Goal: Task Accomplishment & Management: Manage account settings

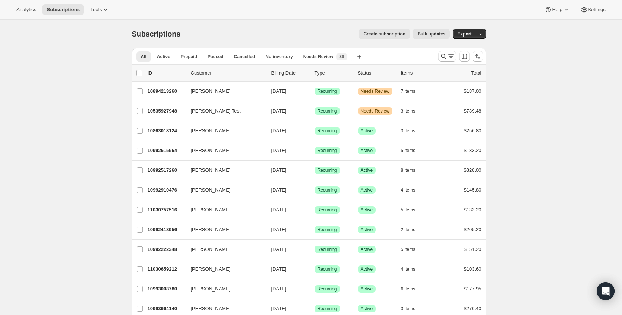
click at [447, 52] on button "Search and filter results" at bounding box center [447, 56] width 18 height 10
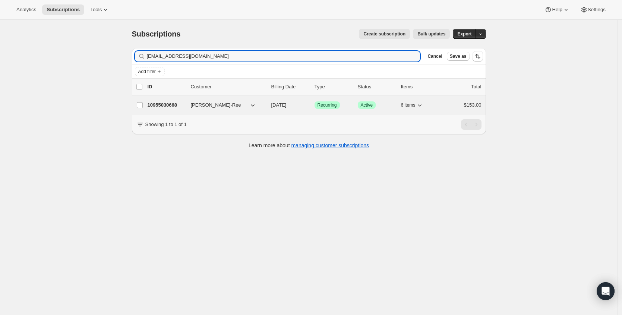
type input "[EMAIL_ADDRESS][DOMAIN_NAME]"
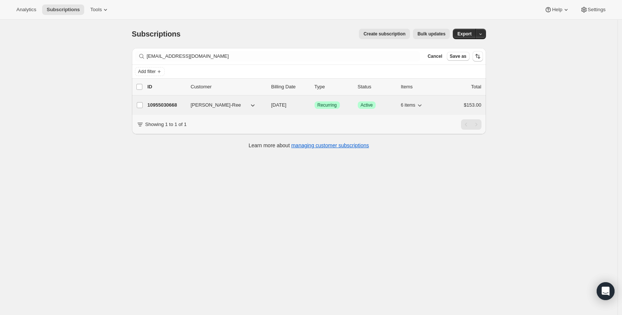
click at [165, 106] on p "10955030668" at bounding box center [166, 104] width 37 height 7
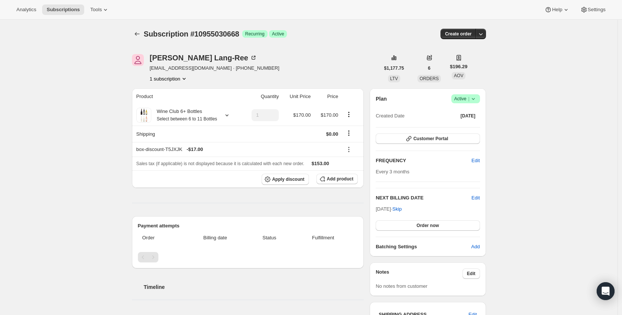
click at [472, 99] on icon at bounding box center [472, 98] width 7 height 7
click at [467, 127] on span "Cancel subscription" at bounding box center [465, 126] width 42 height 6
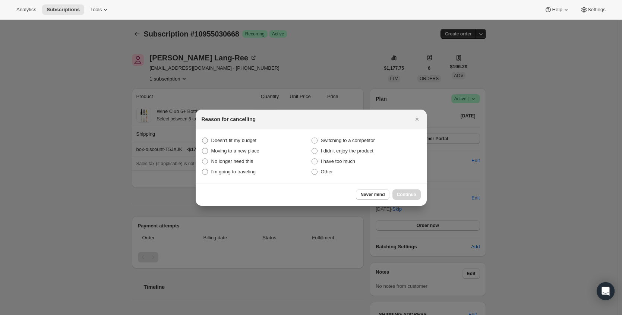
click at [255, 141] on span "Doesn't fit my budget" at bounding box center [233, 140] width 45 height 6
click at [202, 138] on budget "Doesn't fit my budget" at bounding box center [202, 137] width 0 height 0
radio budget "true"
click at [321, 172] on span "Other" at bounding box center [327, 172] width 12 height 6
click at [312, 169] on input "Other" at bounding box center [311, 169] width 0 height 0
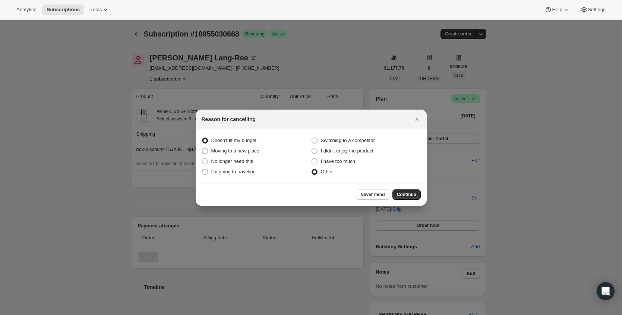
radio input "true"
radio budget "false"
click at [406, 192] on span "Continue" at bounding box center [406, 195] width 19 height 6
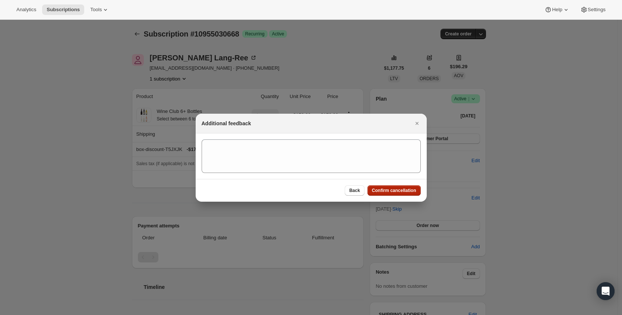
click at [408, 191] on span "Confirm cancellation" at bounding box center [394, 190] width 44 height 6
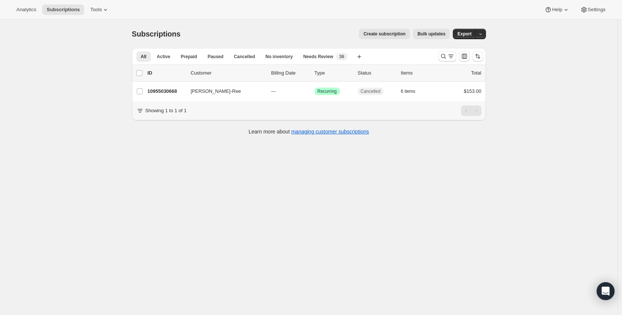
click at [440, 53] on button "Search and filter results" at bounding box center [447, 56] width 18 height 10
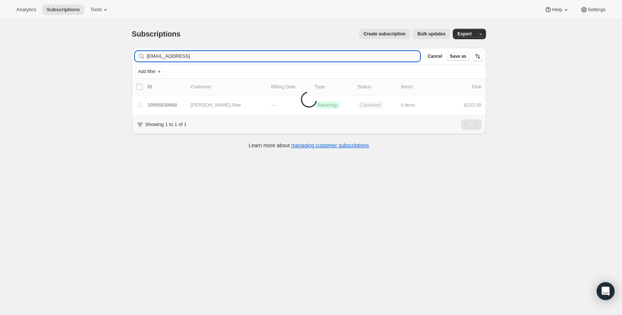
click at [209, 58] on input "[EMAIL_ADDRESS]" at bounding box center [283, 56] width 273 height 10
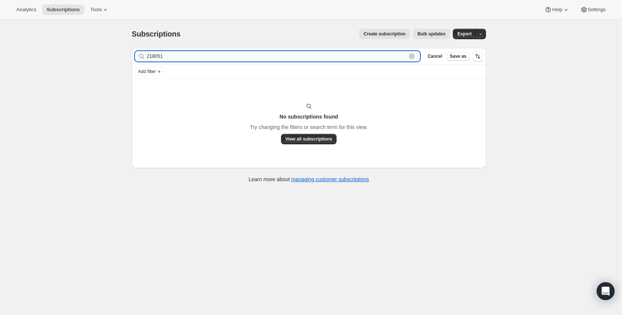
click at [244, 57] on input "218051" at bounding box center [277, 56] width 260 height 10
paste input "[EMAIL_ADDRESS][DOMAIN_NAME]"
type input "[EMAIL_ADDRESS][DOMAIN_NAME]"
